Goal: Task Accomplishment & Management: Manage account settings

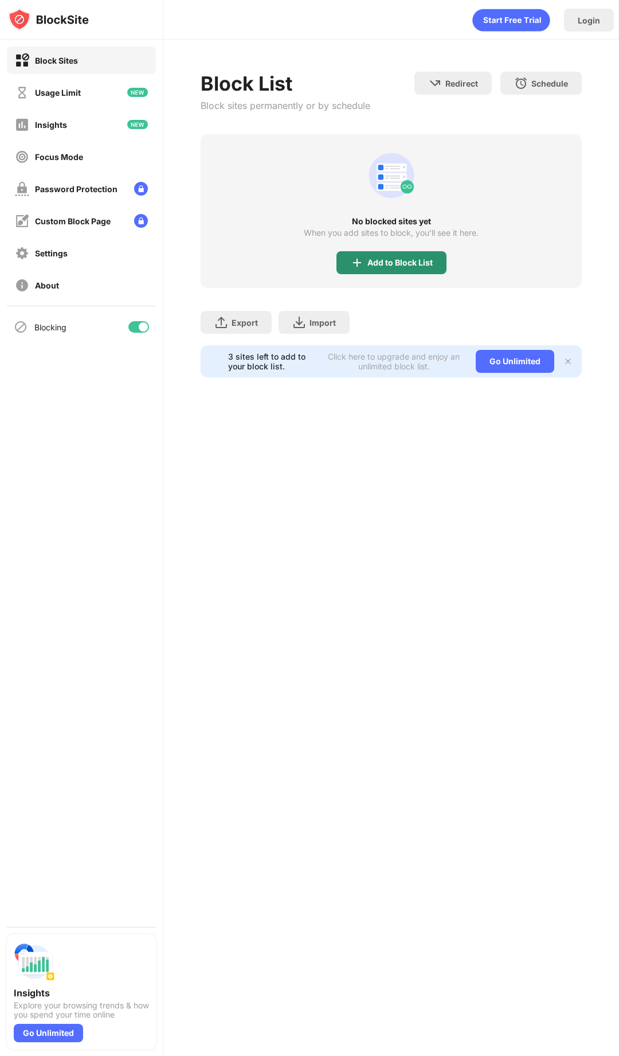
click at [403, 258] on div "Add to Block List" at bounding box center [400, 262] width 65 height 9
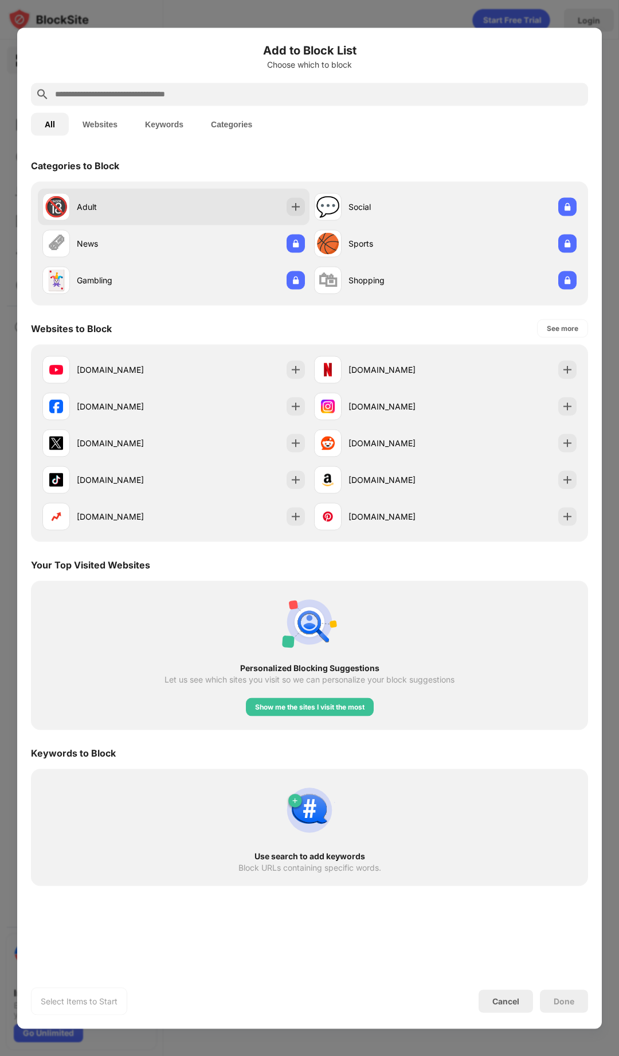
click at [287, 209] on div at bounding box center [296, 206] width 18 height 18
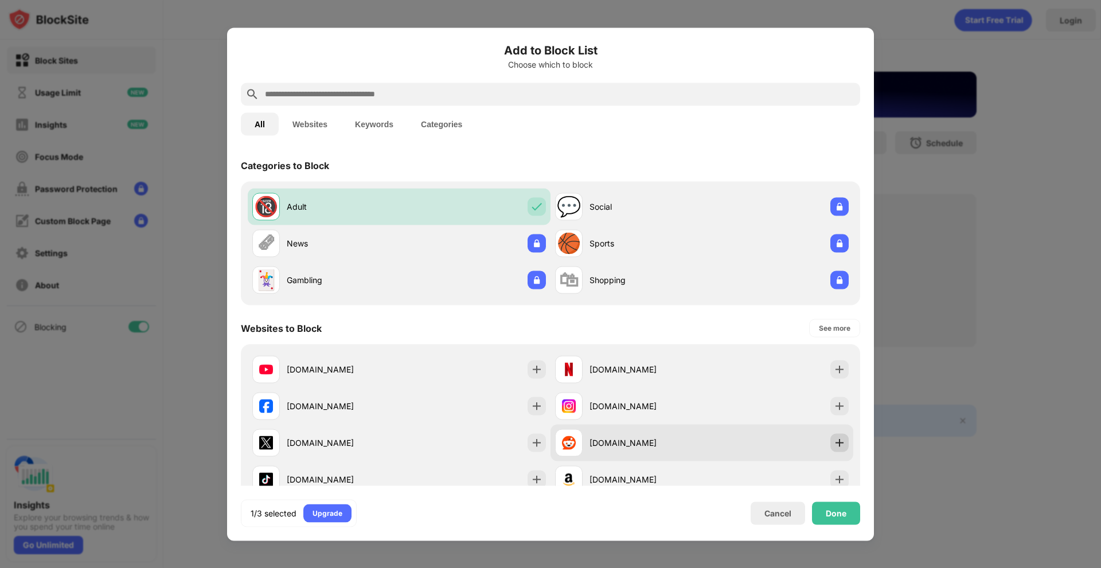
click at [619, 443] on img at bounding box center [839, 442] width 11 height 11
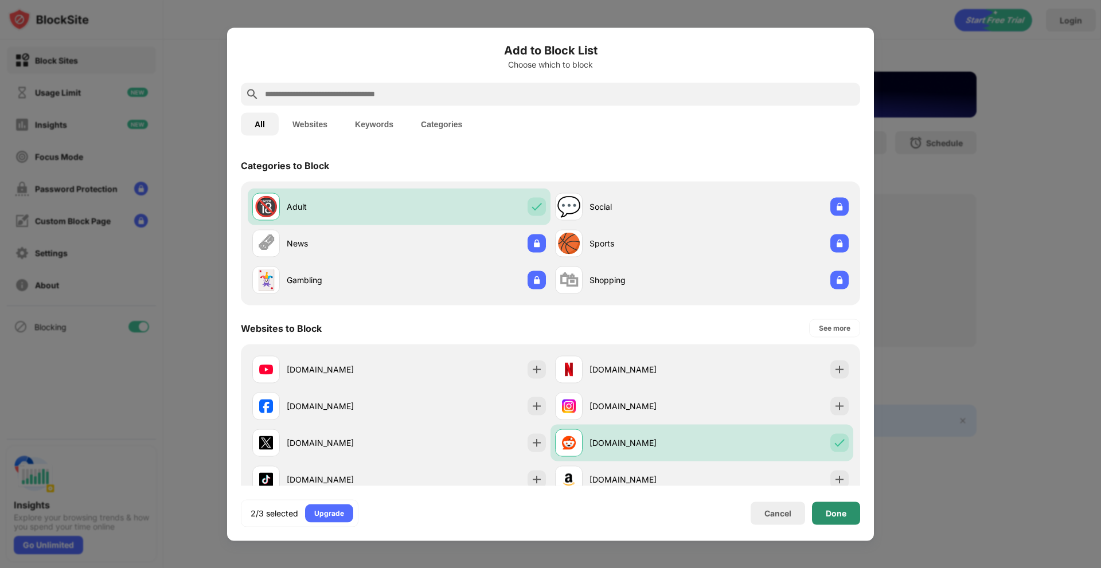
click at [619, 520] on div "Done" at bounding box center [836, 513] width 48 height 23
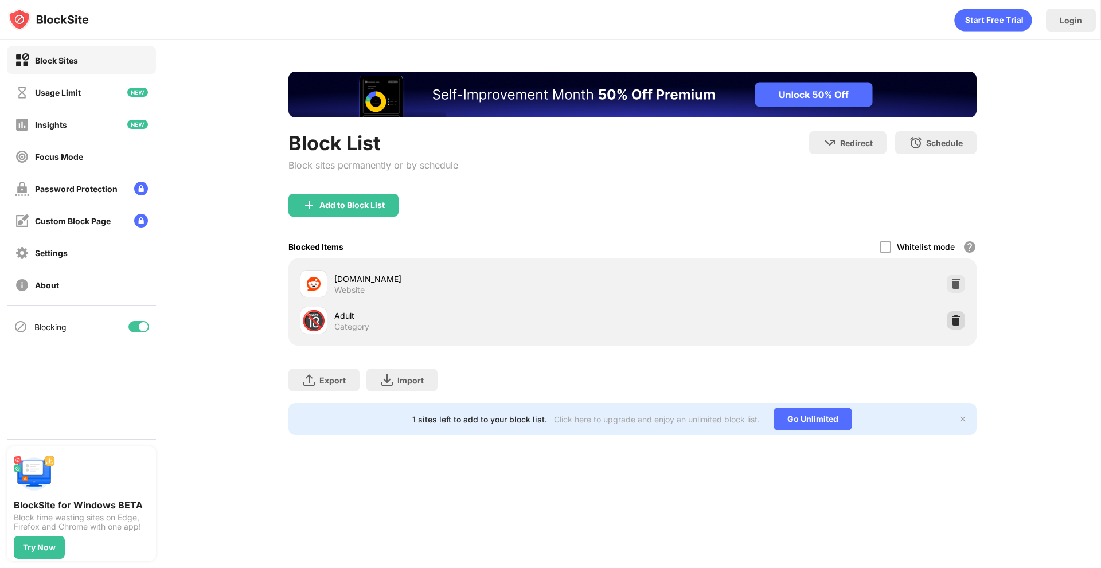
click at [960, 318] on img at bounding box center [955, 320] width 11 height 11
